Goal: Use online tool/utility: Utilize a website feature to perform a specific function

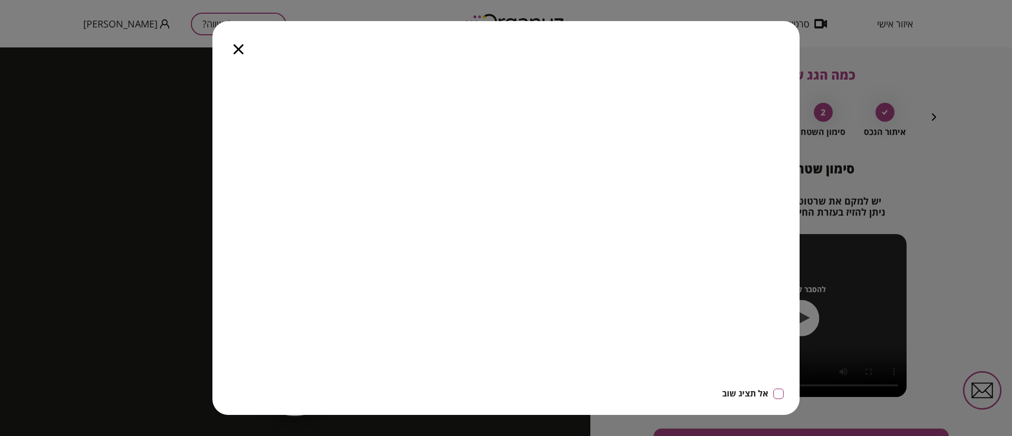
click at [240, 46] on icon "button" at bounding box center [238, 49] width 10 height 10
click at [228, 44] on div at bounding box center [238, 43] width 52 height 44
click at [239, 52] on icon "button" at bounding box center [238, 49] width 10 height 10
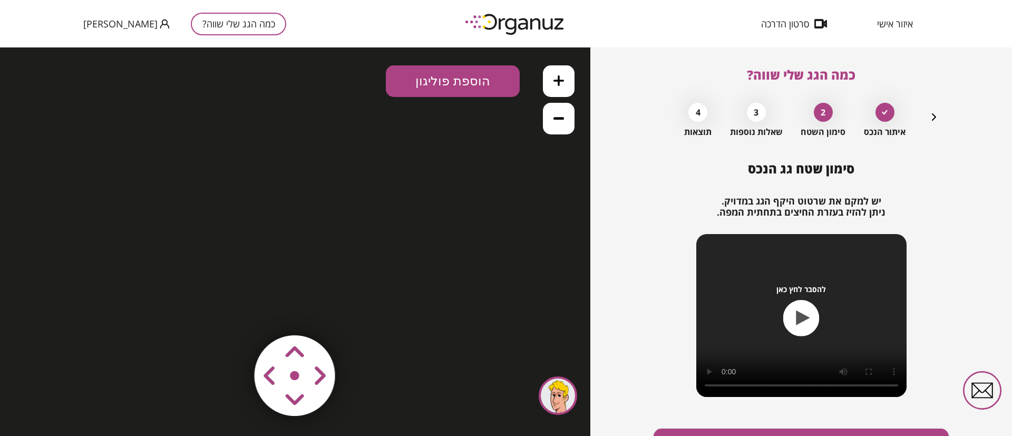
click at [487, 20] on img at bounding box center [515, 23] width 116 height 29
click at [523, 18] on img at bounding box center [515, 23] width 116 height 29
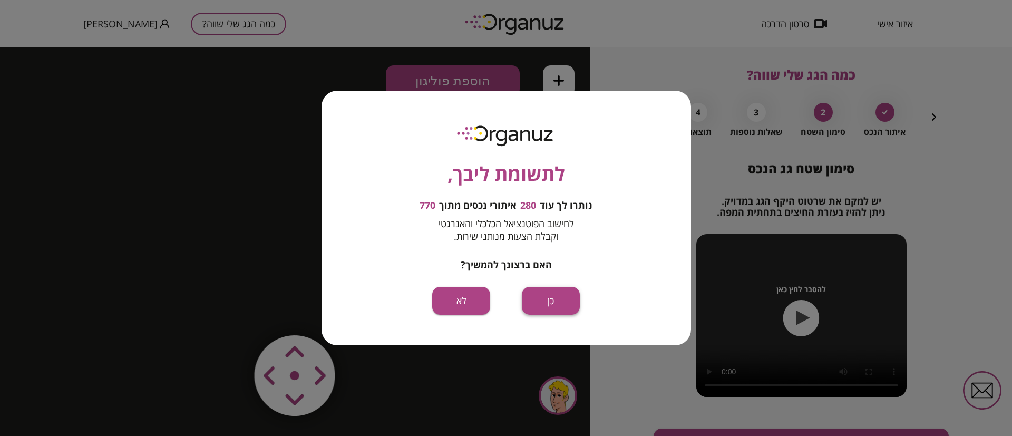
click at [546, 301] on button "כן" at bounding box center [551, 301] width 58 height 28
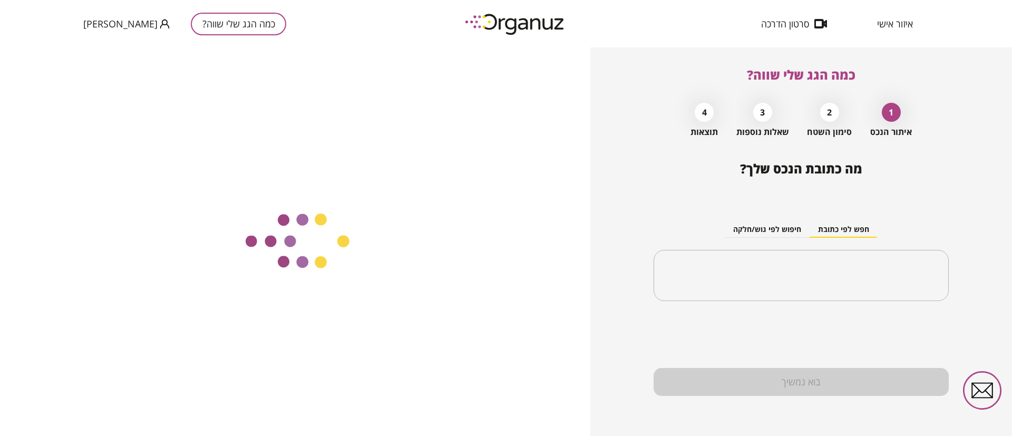
click at [637, 188] on div "כמה הגג שלי שווה? 1 איתור הנכס 2 סימון השטח 3 שאלות נוספות 4 תוצאות מה כתובת הנ…" at bounding box center [801, 241] width 422 height 388
